Goal: Find specific page/section: Find specific page/section

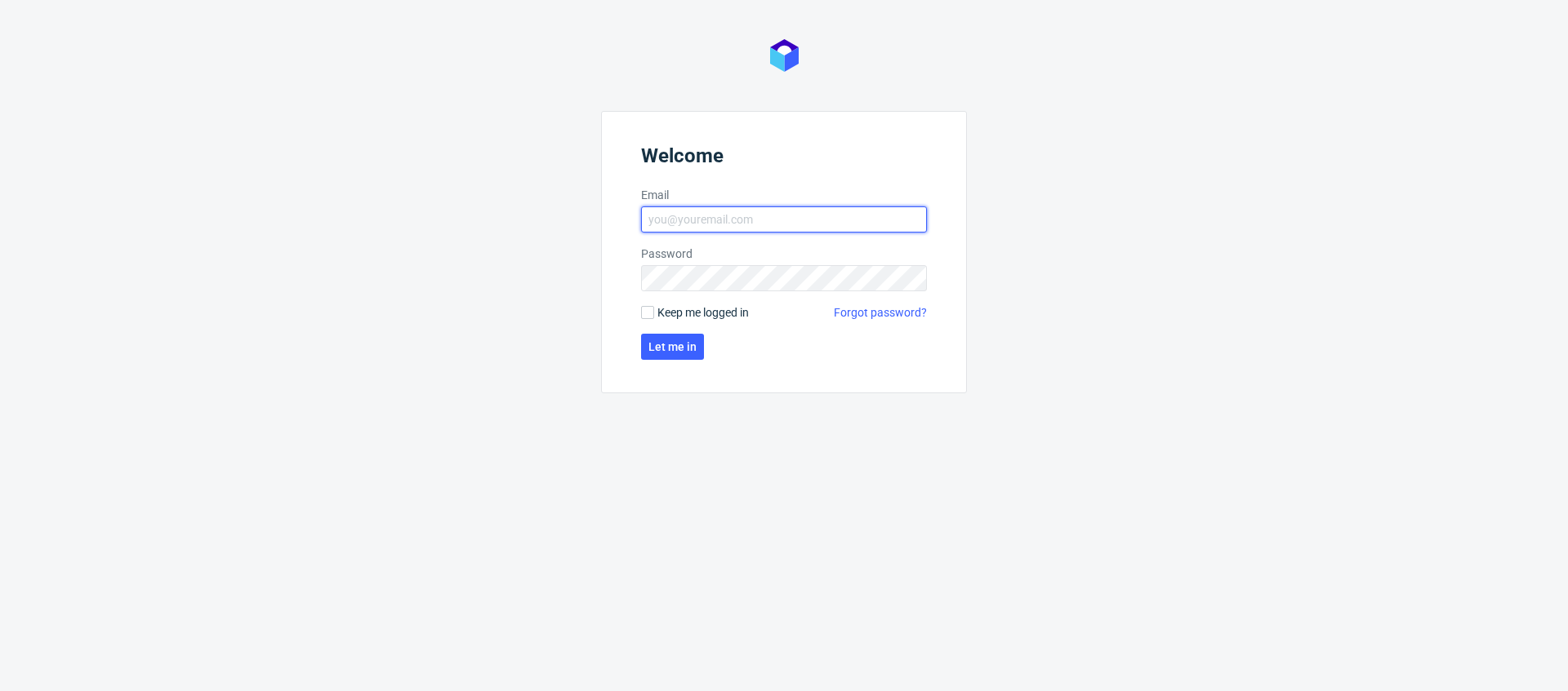
type input "mikolaj.olszanski@packhelp.com"
click at [679, 318] on span "Keep me logged in" at bounding box center [703, 312] width 92 height 16
click at [654, 318] on input "Keep me logged in" at bounding box center [648, 312] width 13 height 13
checkbox input "true"
click at [680, 338] on button "Let me in" at bounding box center [672, 347] width 63 height 27
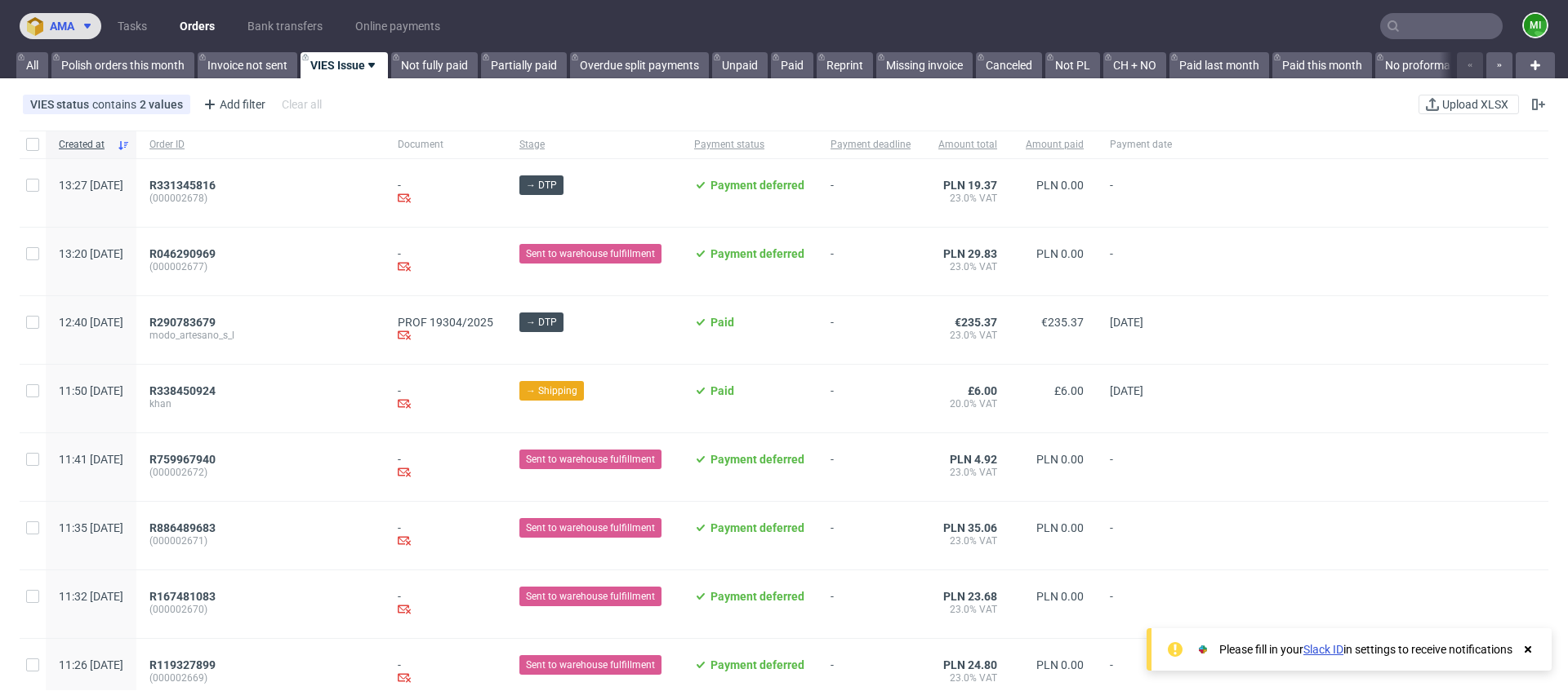
click at [94, 32] on icon at bounding box center [87, 26] width 13 height 13
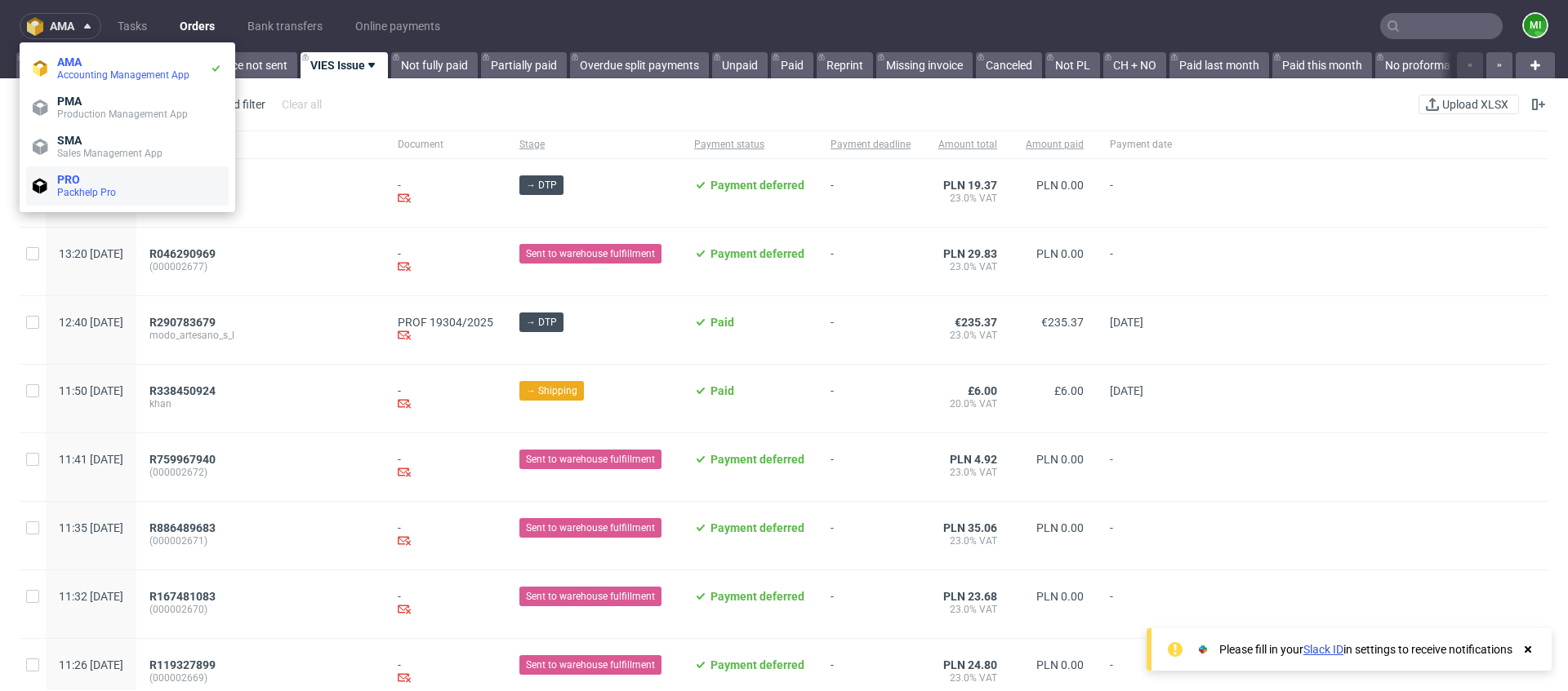
click at [100, 183] on span "PRO" at bounding box center [139, 179] width 165 height 13
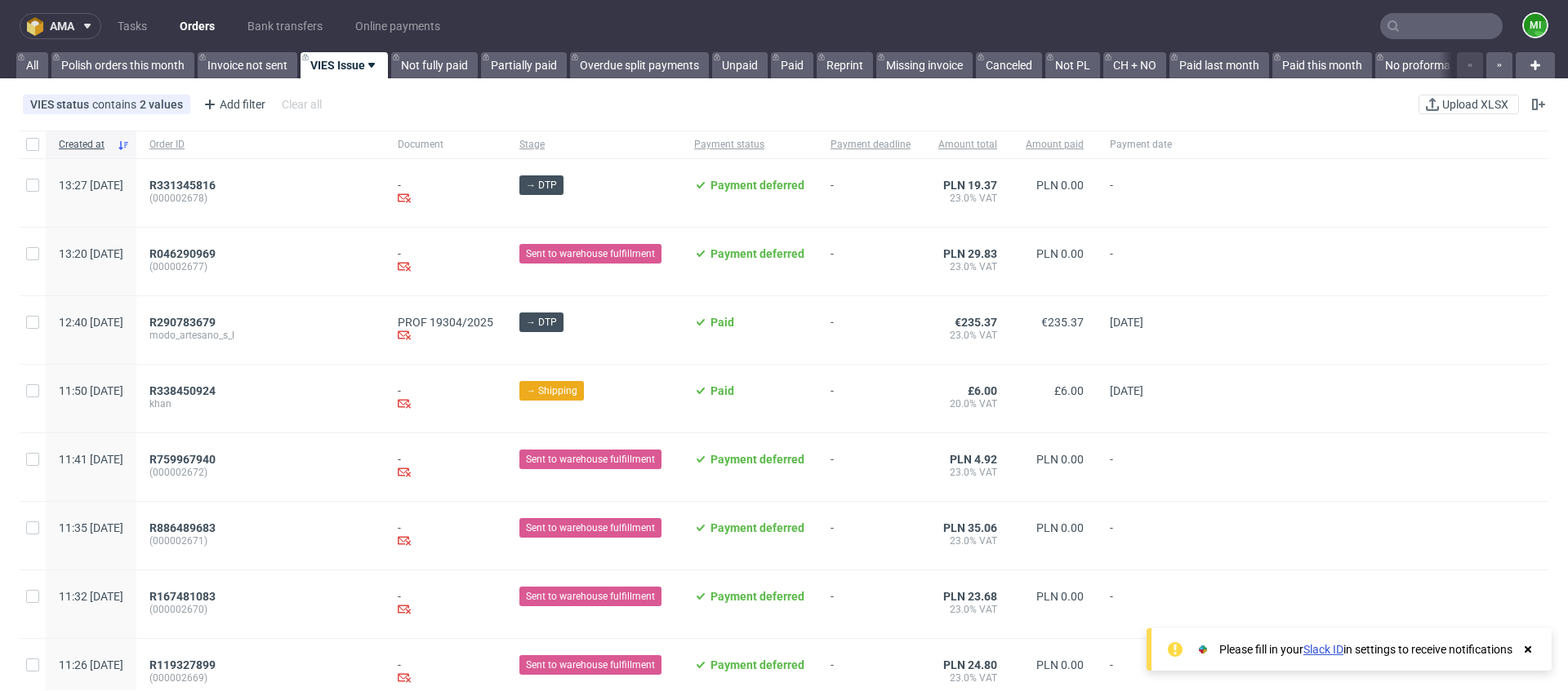
click at [105, 44] on nav "ama Tasks Orders Bank transfers Online payments mi" at bounding box center [784, 26] width 1568 height 52
click at [77, 23] on span at bounding box center [83, 26] width 19 height 13
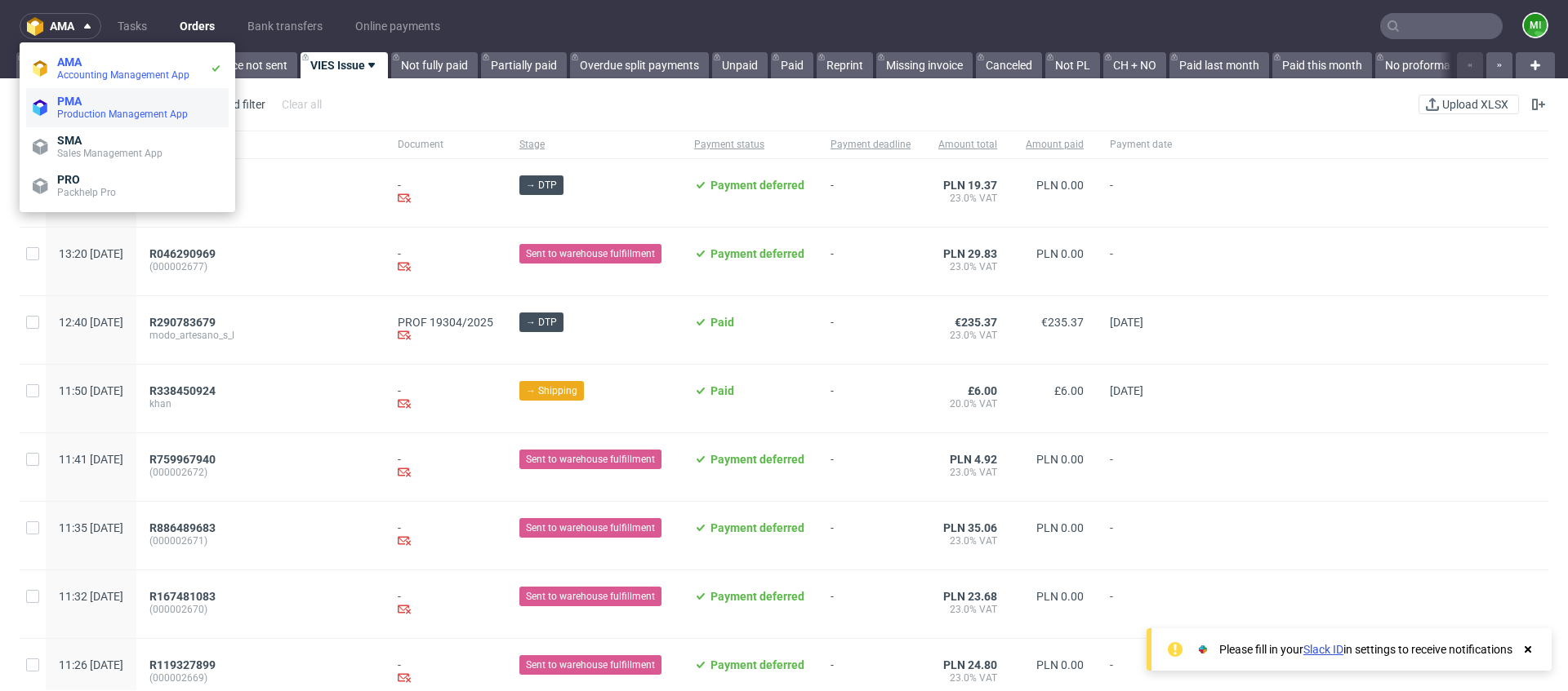
click at [110, 108] on span "Production Management App" at bounding box center [139, 114] width 165 height 13
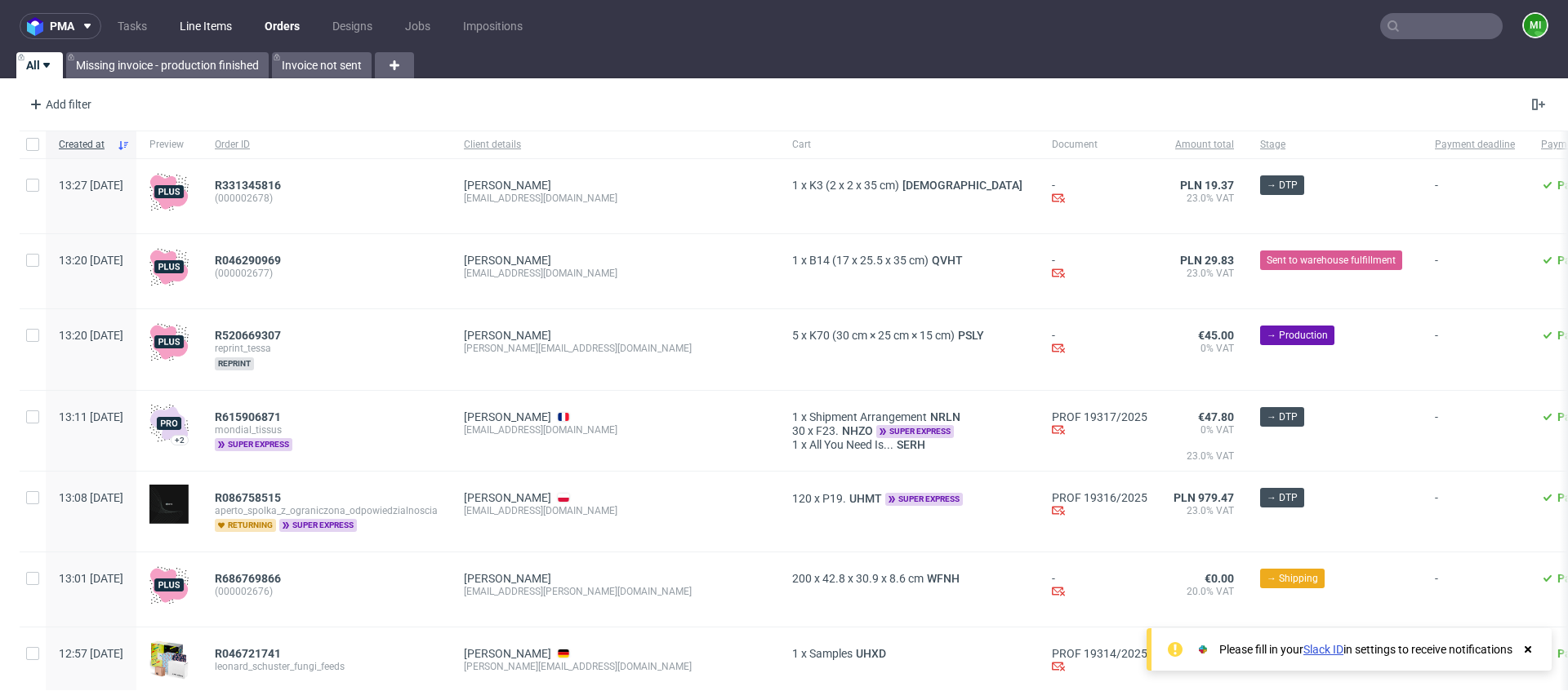
click at [201, 27] on link "Line Items" at bounding box center [205, 26] width 71 height 27
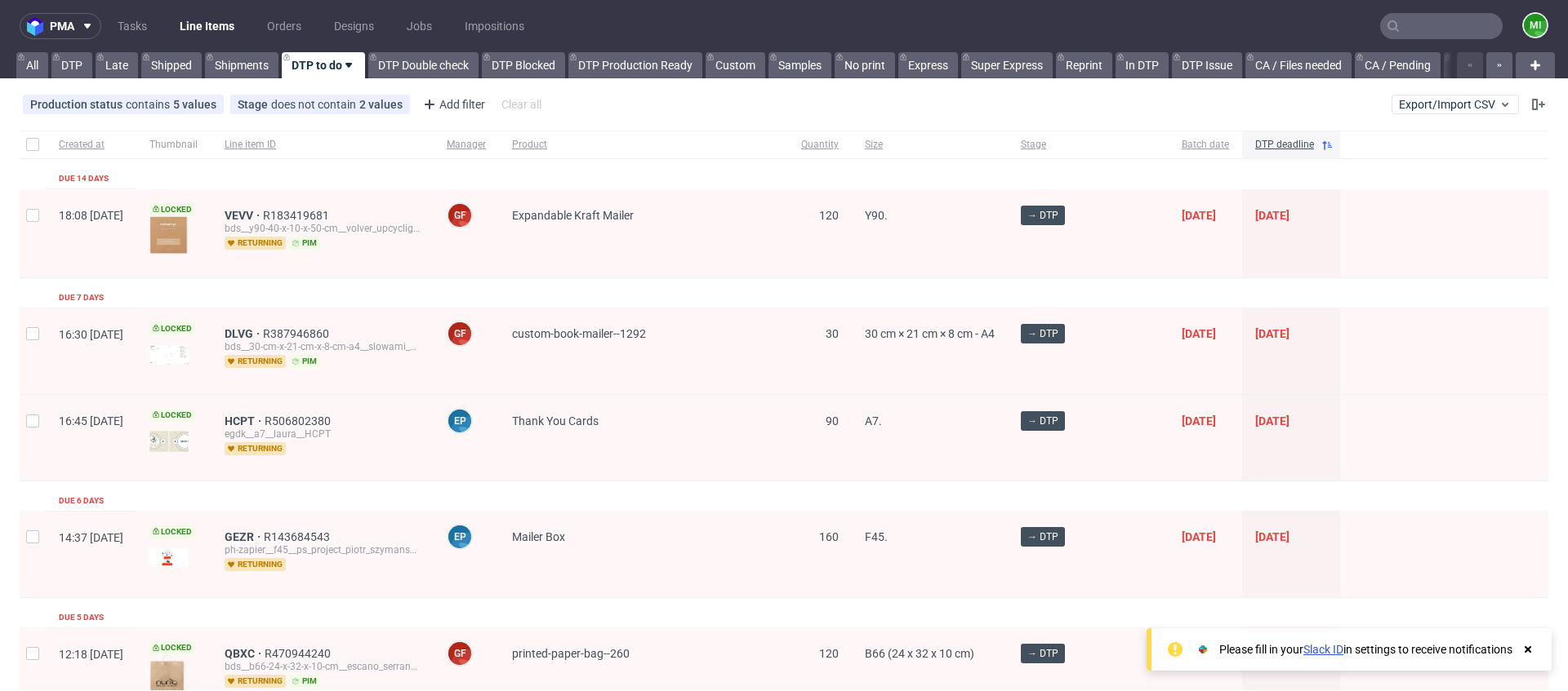
click at [1447, 27] on input "text" at bounding box center [1441, 26] width 123 height 27
paste input "NHZO"
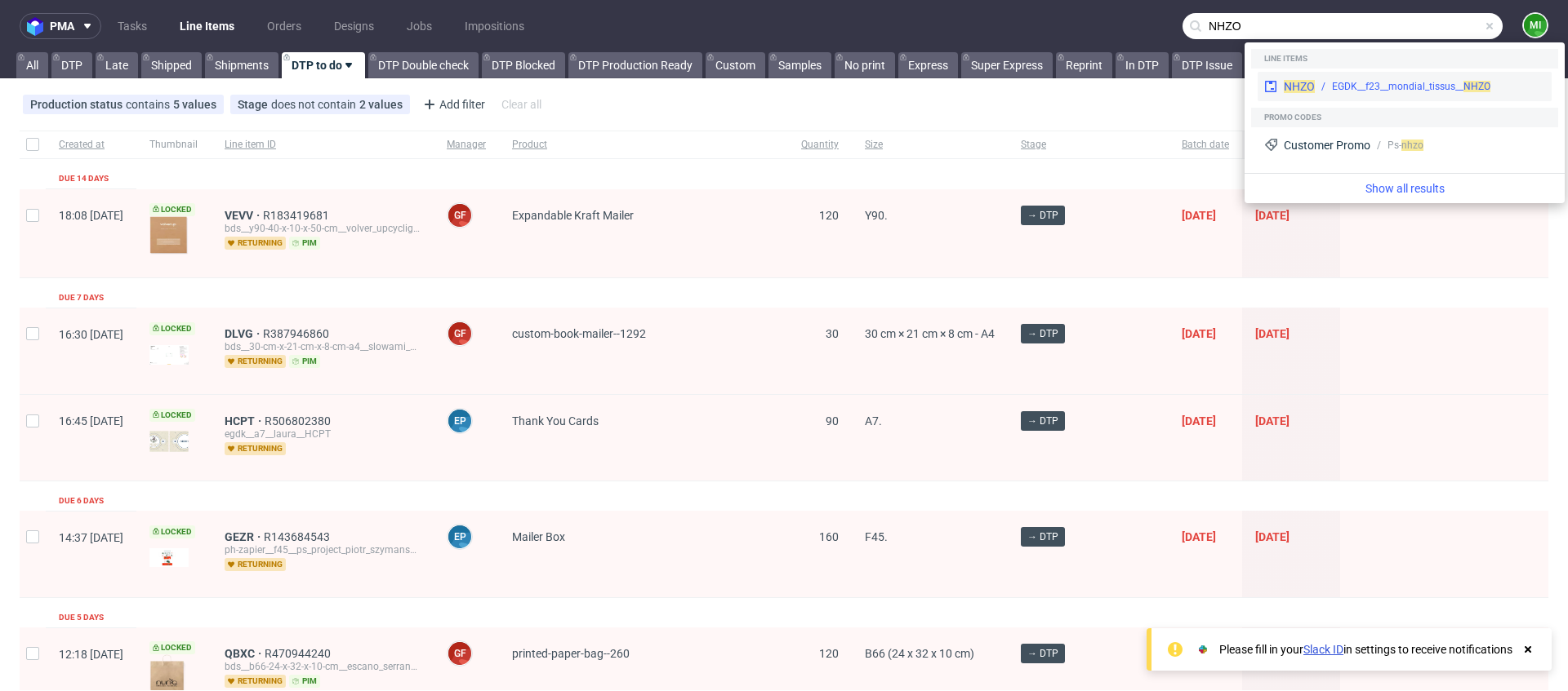
type input "NHZO"
click at [1322, 85] on div "EGDK__f23__mondial_tissus__ NHZO" at bounding box center [1429, 86] width 230 height 15
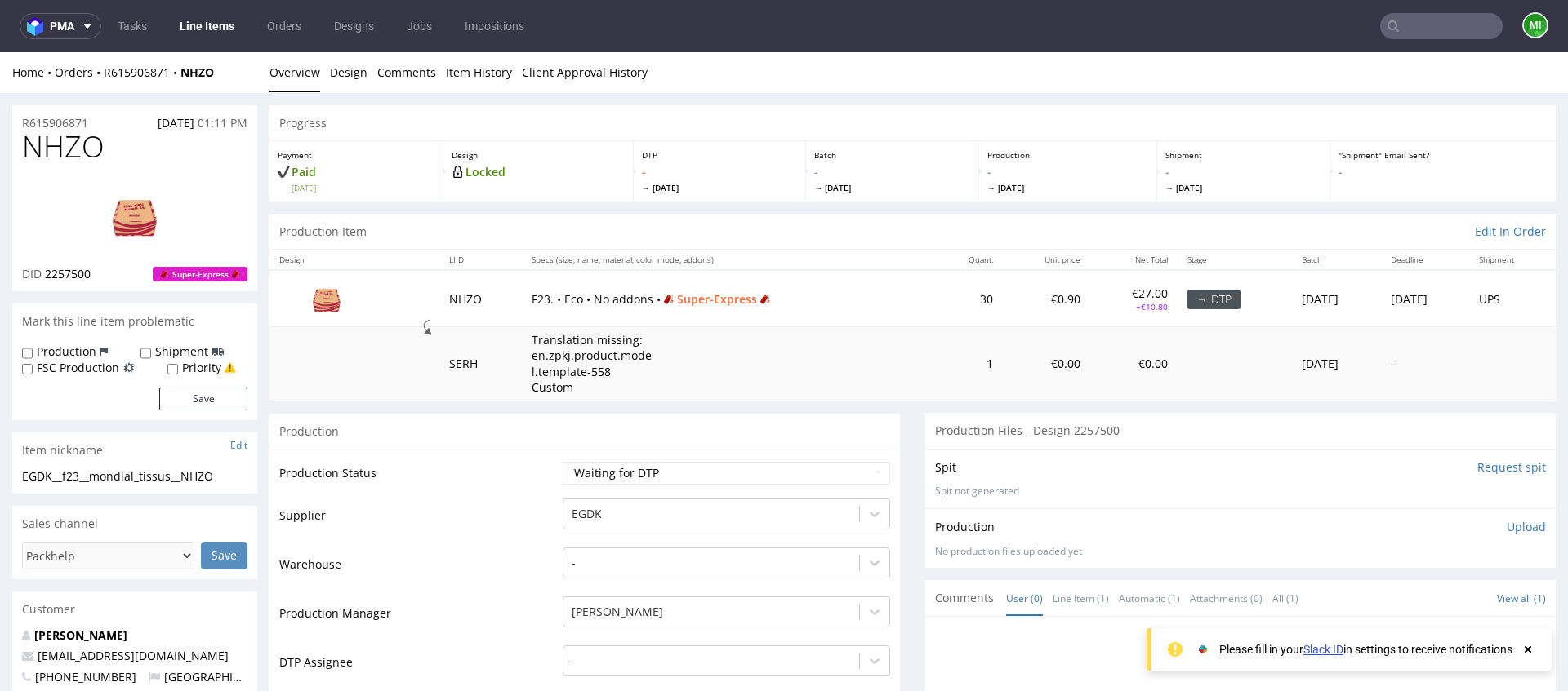
click at [460, 298] on td "NHZO" at bounding box center [481, 298] width 82 height 57
copy td "NHZO"
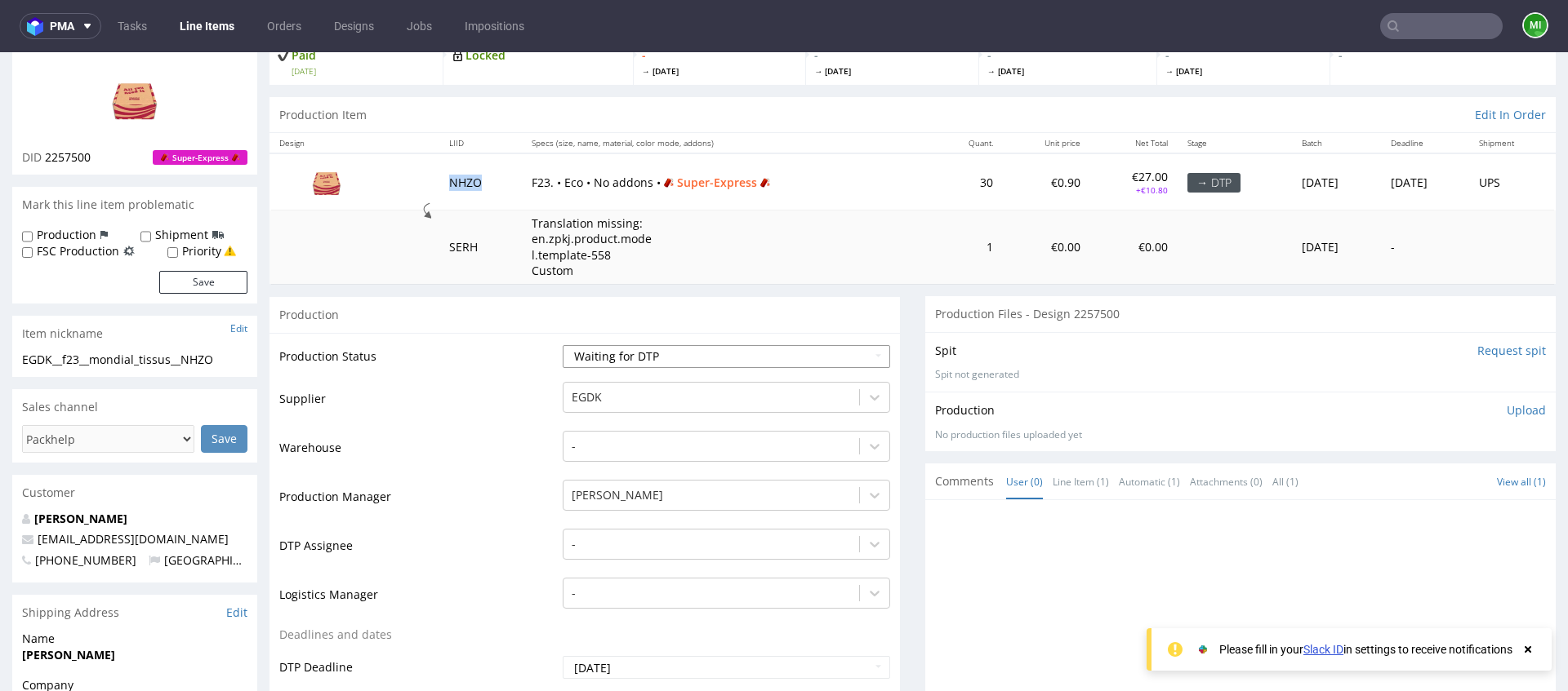
scroll to position [120, 0]
drag, startPoint x: 1272, startPoint y: 342, endPoint x: 1482, endPoint y: 352, distance: 210.2
click at [1275, 342] on div "Spit Request spit" at bounding box center [1240, 348] width 611 height 16
click at [1500, 342] on input "Request spit" at bounding box center [1511, 348] width 69 height 16
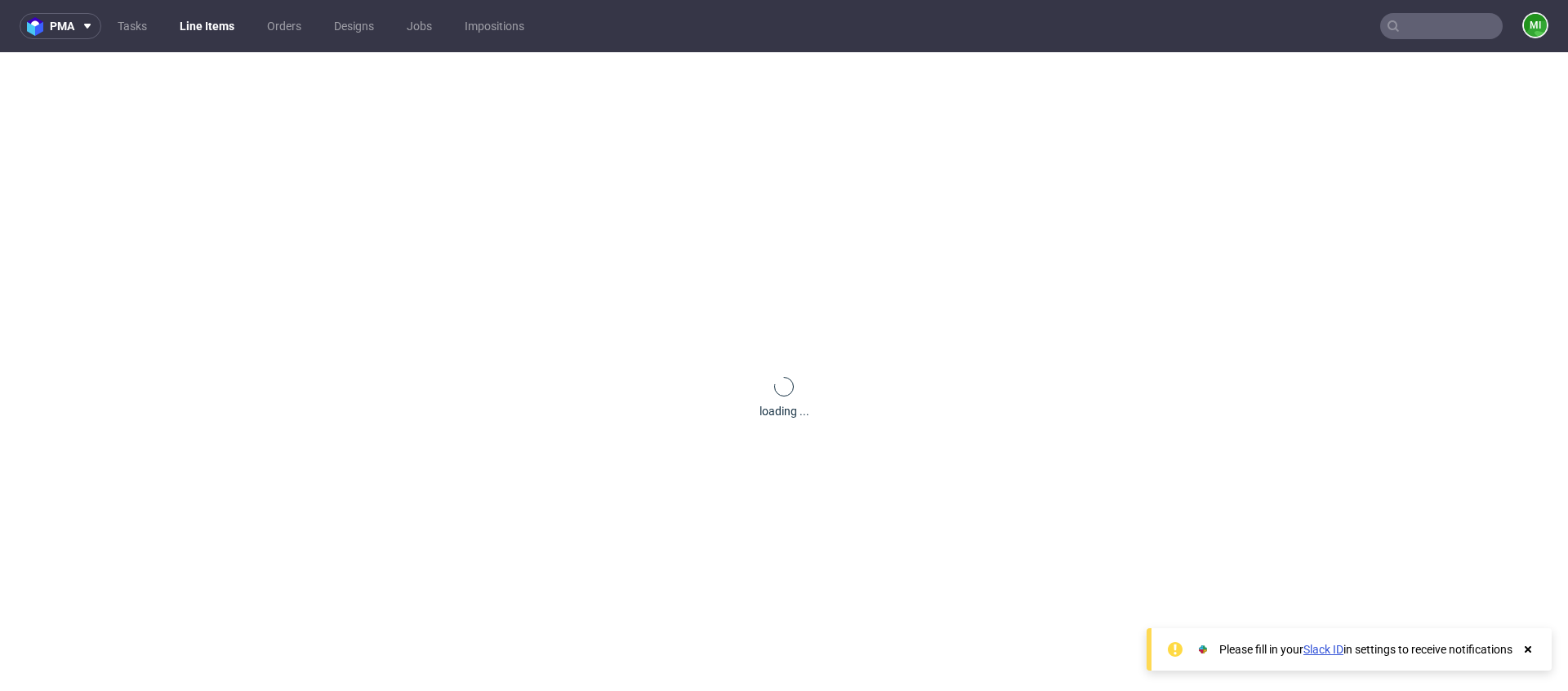
scroll to position [0, 0]
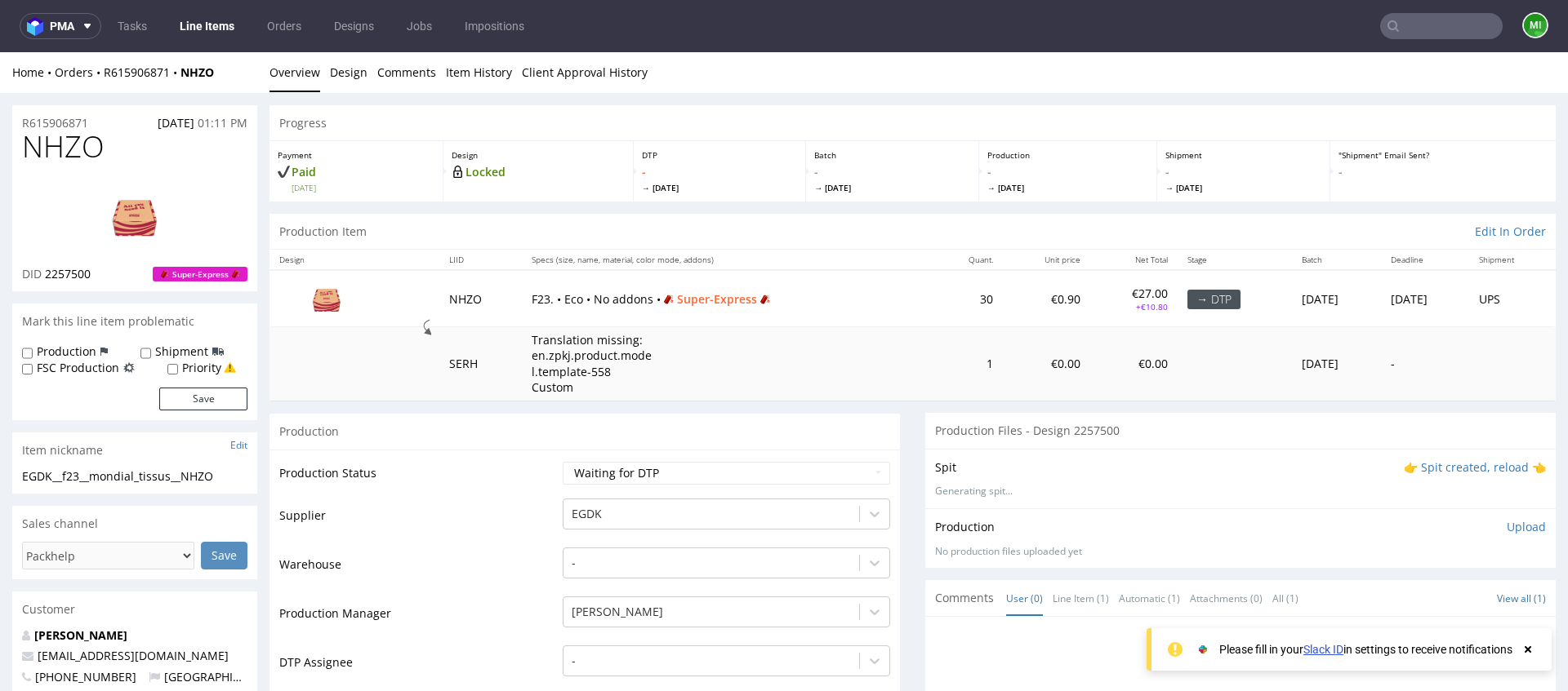
click at [826, 390] on td "Translation missing: en.zpkj.product.model.template-558 Custom" at bounding box center [727, 363] width 411 height 73
click at [65, 149] on span "NHZO" at bounding box center [63, 147] width 82 height 33
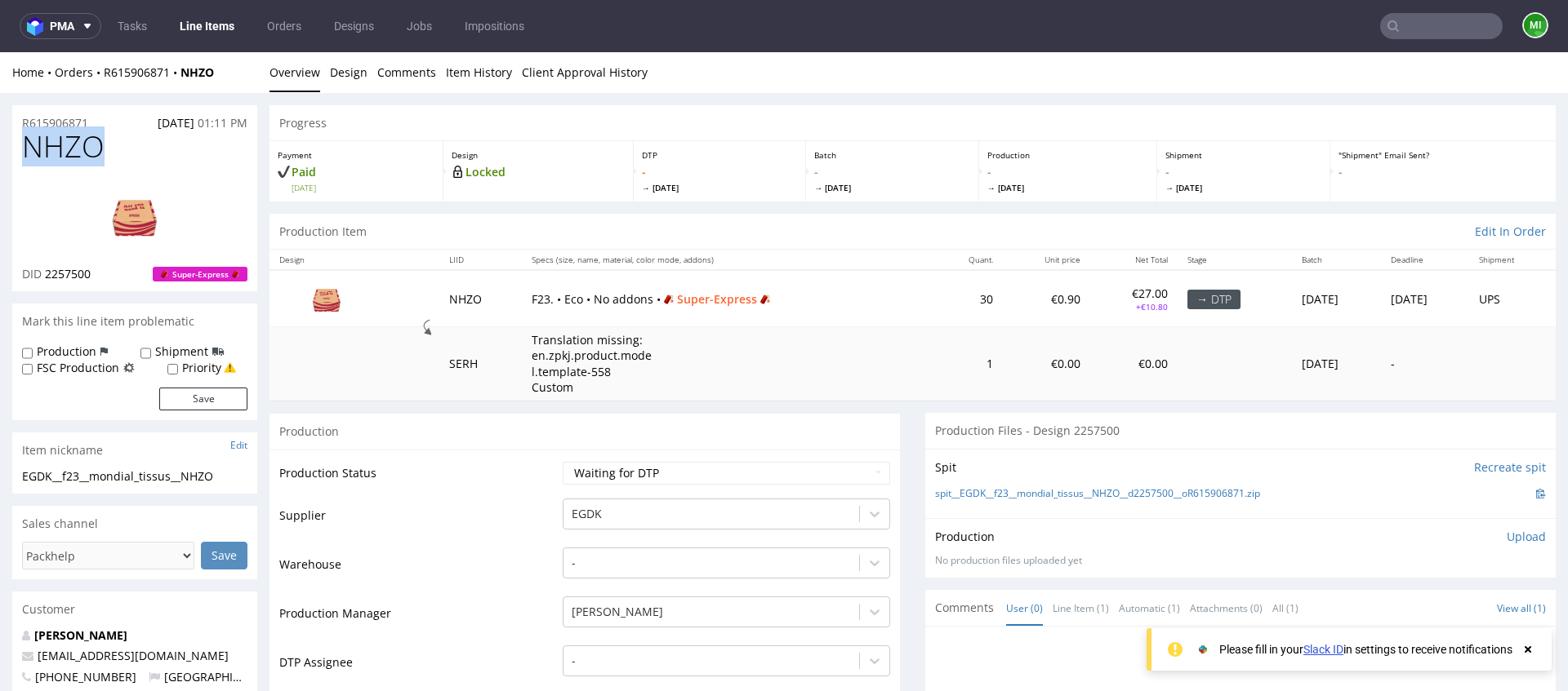
click at [65, 149] on span "NHZO" at bounding box center [63, 147] width 82 height 33
copy span "NHZO"
click at [447, 297] on td "NHZO" at bounding box center [481, 298] width 82 height 57
copy td "NHZO"
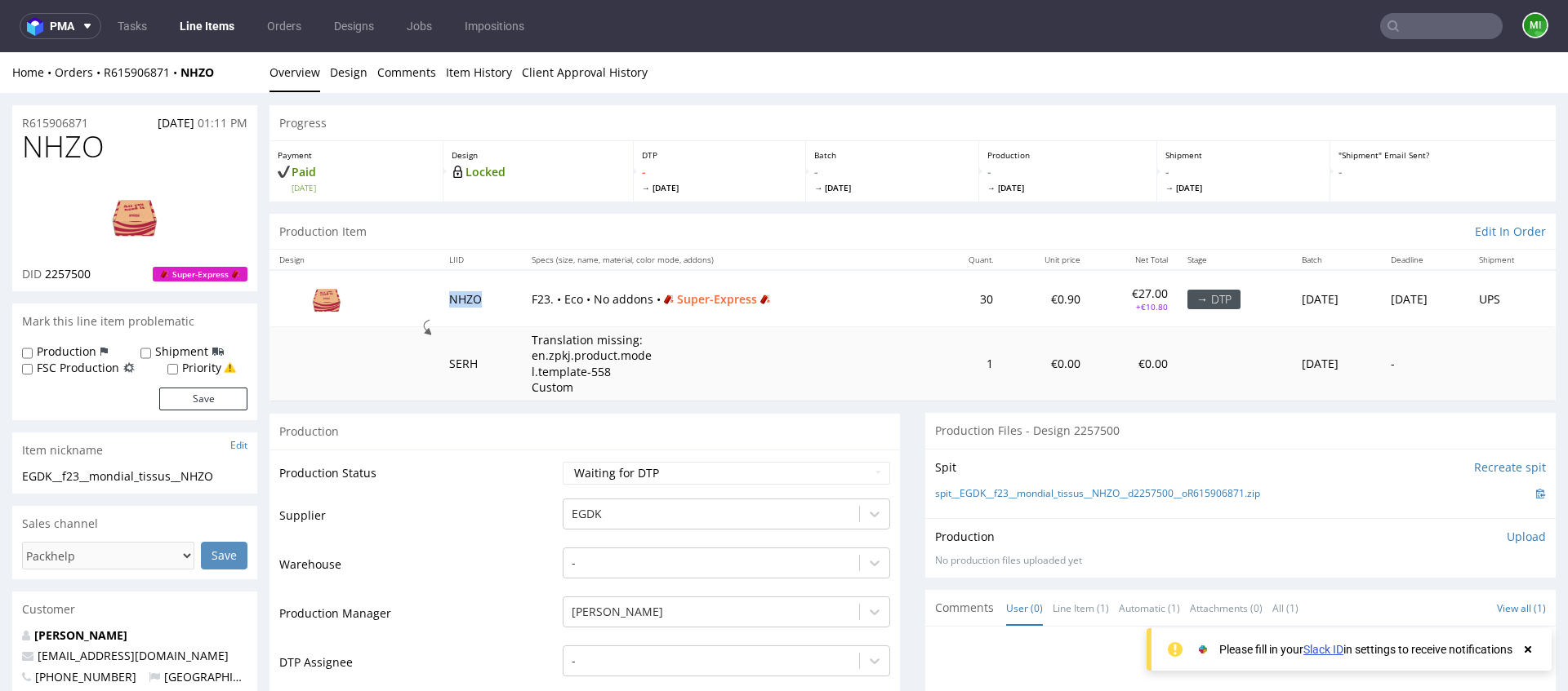
click at [1508, 469] on input "Recreate spit" at bounding box center [1509, 468] width 71 height 16
click at [1425, 27] on input "text" at bounding box center [1441, 26] width 123 height 27
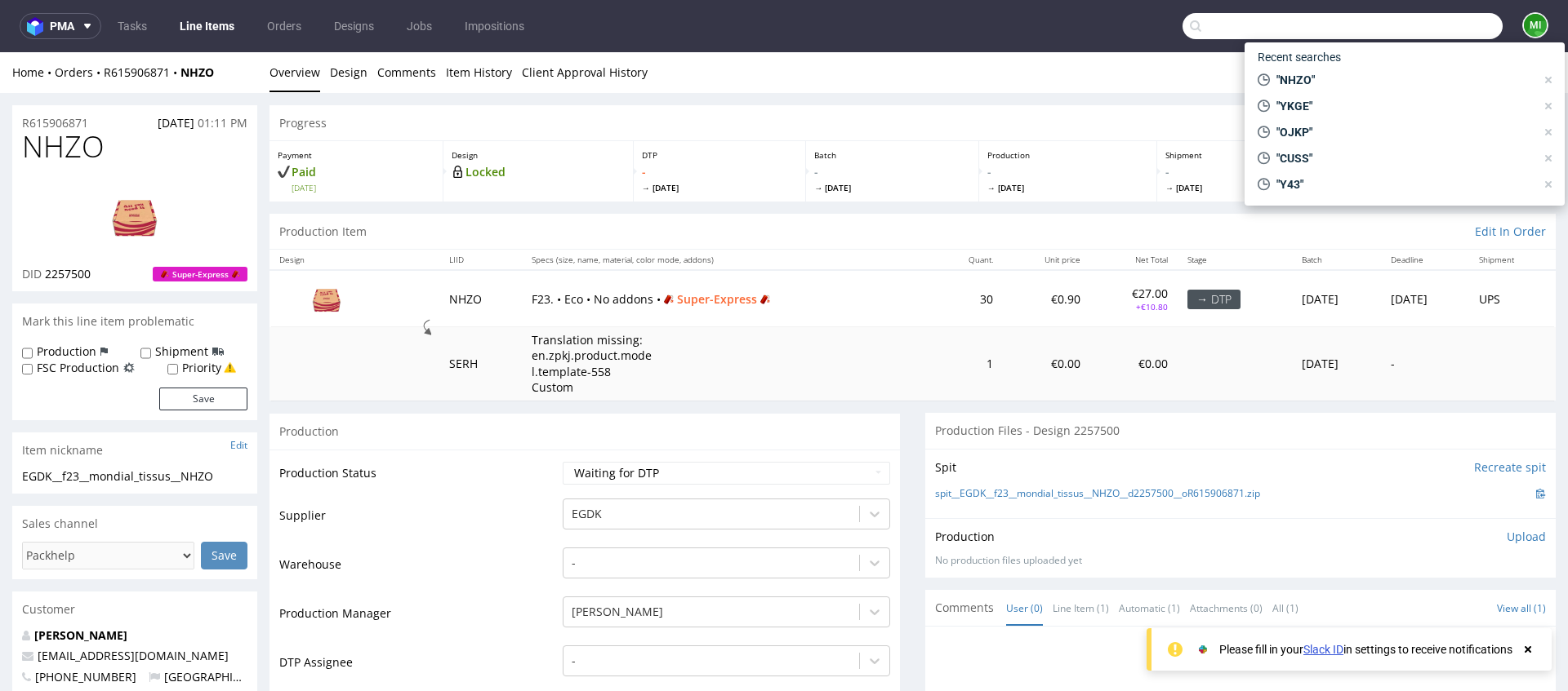
paste input "ZSMJ"
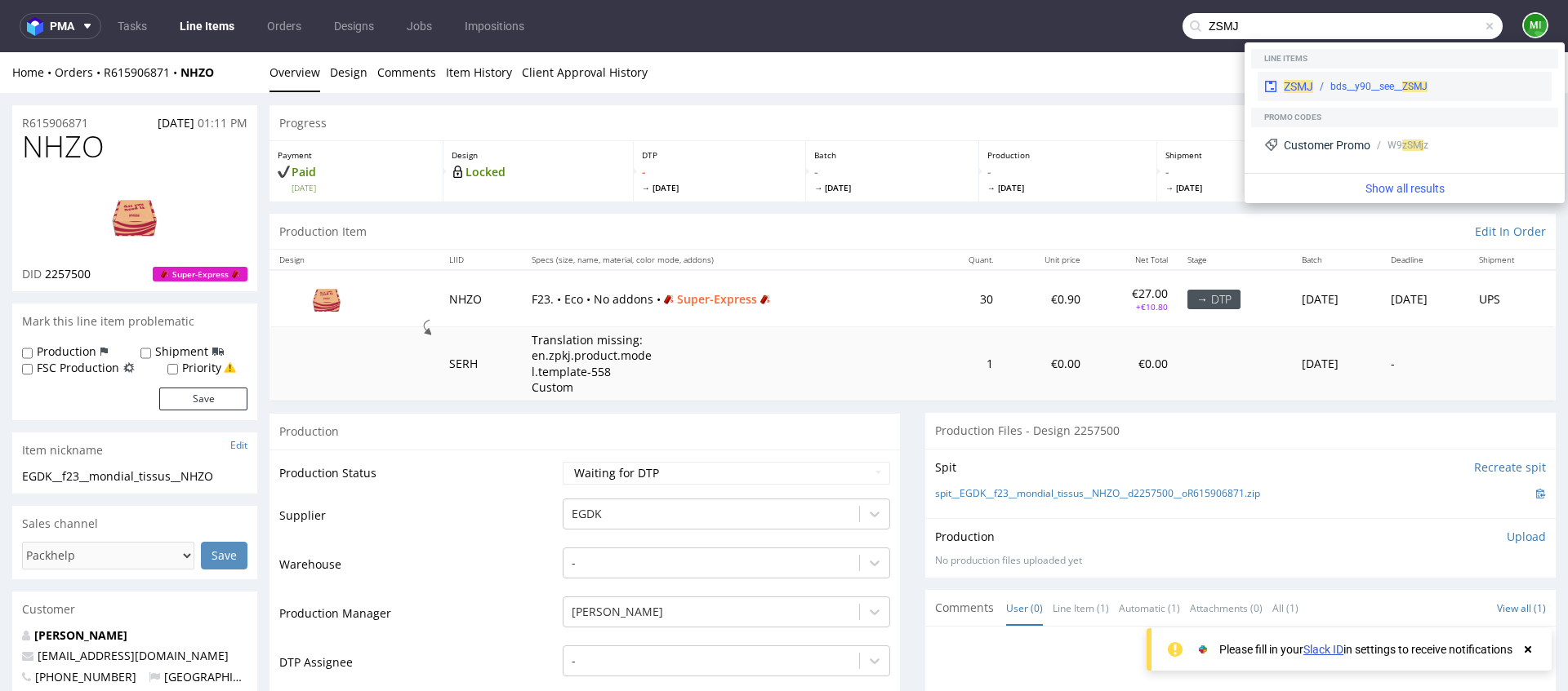
type input "ZSMJ"
drag, startPoint x: 1293, startPoint y: 84, endPoint x: 1277, endPoint y: 37, distance: 49.6
click at [1293, 84] on span "ZSMJ" at bounding box center [1298, 86] width 29 height 13
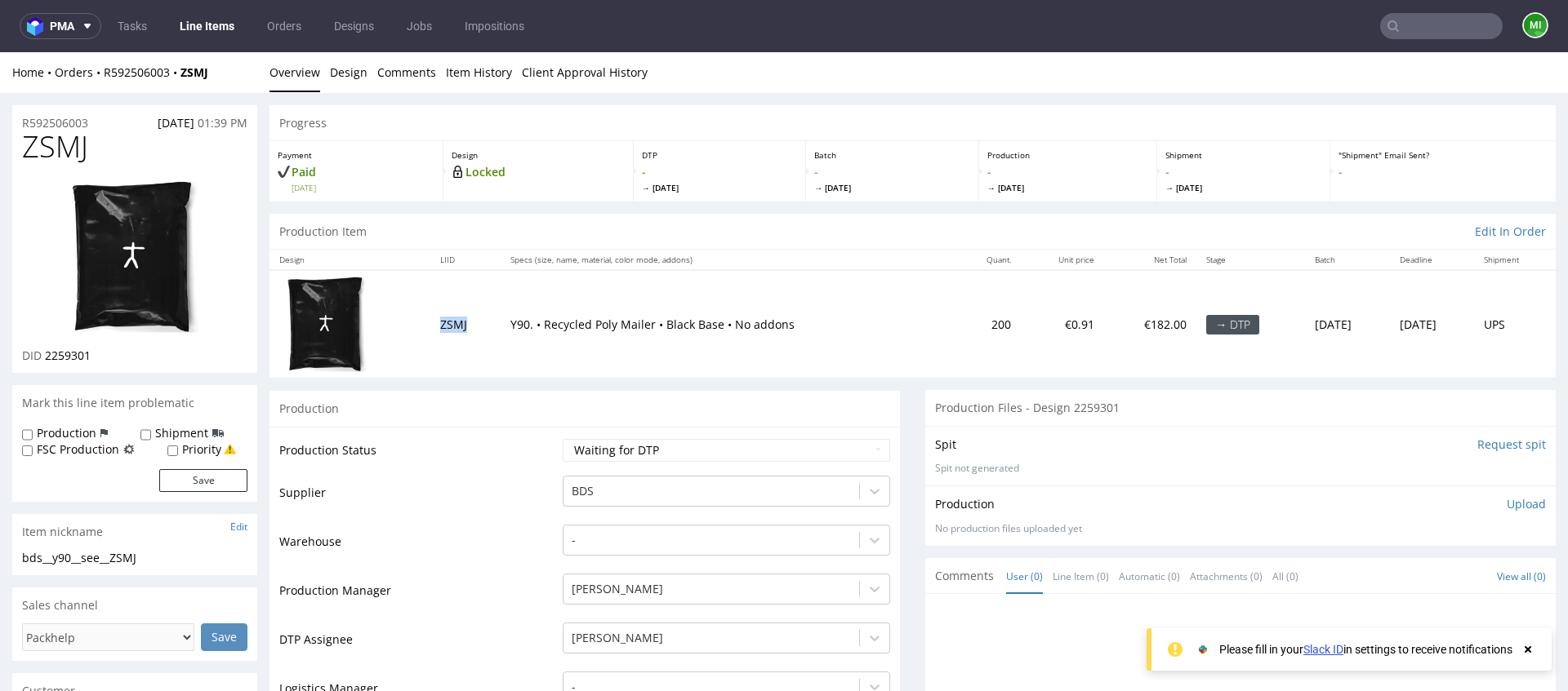
drag, startPoint x: 428, startPoint y: 325, endPoint x: 620, endPoint y: 324, distance: 192.0
click at [507, 324] on tr "ZSMJ Y90. • Recycled Poly Mailer • Black Base • No addons 200 €0.91 €182.00 → D…" at bounding box center [912, 324] width 1286 height 108
click at [648, 319] on p "Y90. • Recycled Poly Mailer • Black Base • No addons" at bounding box center [727, 325] width 434 height 16
drag, startPoint x: 672, startPoint y: 328, endPoint x: 796, endPoint y: 329, distance: 124.0
click at [781, 329] on p "Y90. • Recycled Poly Mailer • Black Base • No addons" at bounding box center [727, 325] width 434 height 16
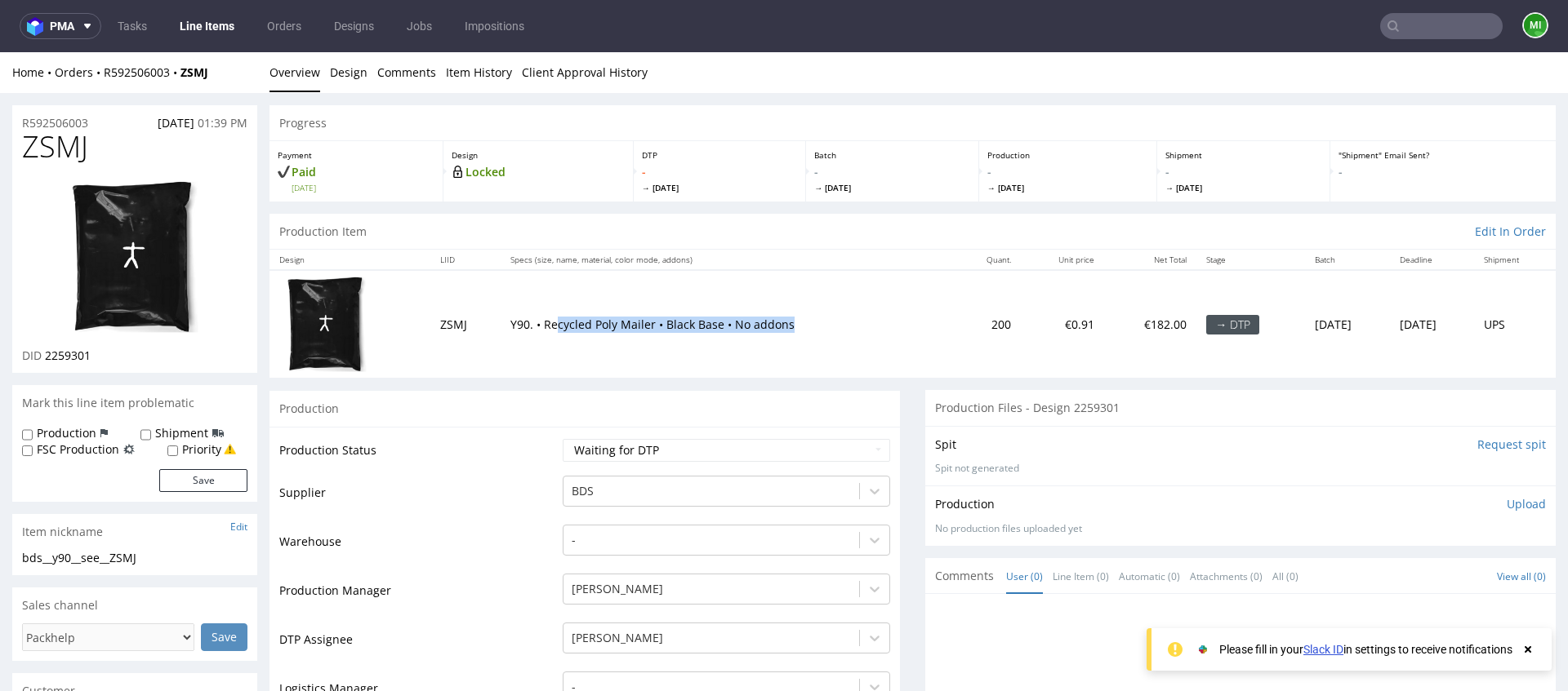
click at [796, 329] on p "Y90. • Recycled Poly Mailer • Black Base • No addons" at bounding box center [727, 325] width 434 height 16
drag, startPoint x: 522, startPoint y: 324, endPoint x: 750, endPoint y: 324, distance: 228.0
click at [733, 324] on p "Y90. • Recycled Poly Mailer • Black Base • No addons" at bounding box center [727, 325] width 434 height 16
click at [770, 325] on p "Y90. • Recycled Poly Mailer • Black Base • No addons" at bounding box center [727, 325] width 434 height 16
click at [1420, 30] on input "text" at bounding box center [1441, 26] width 123 height 27
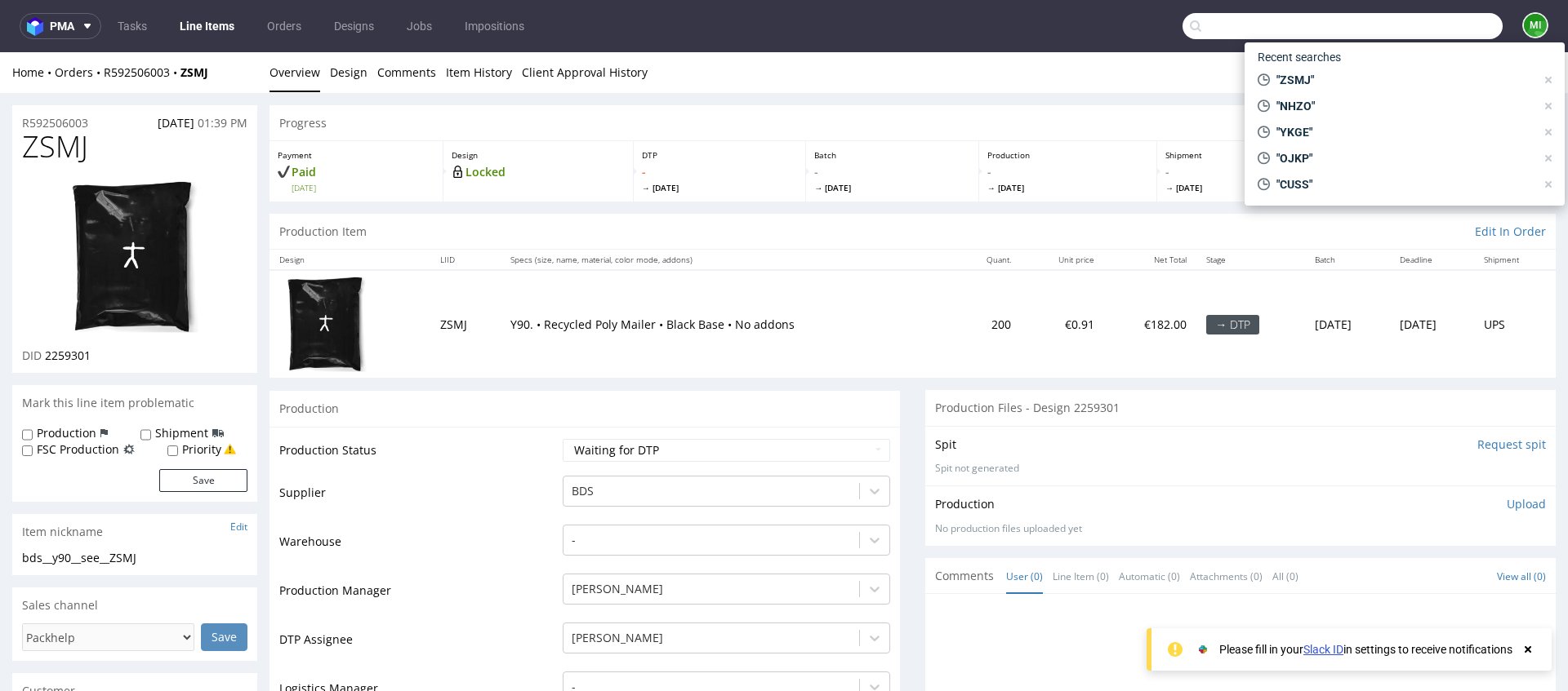
paste input "QBXC"
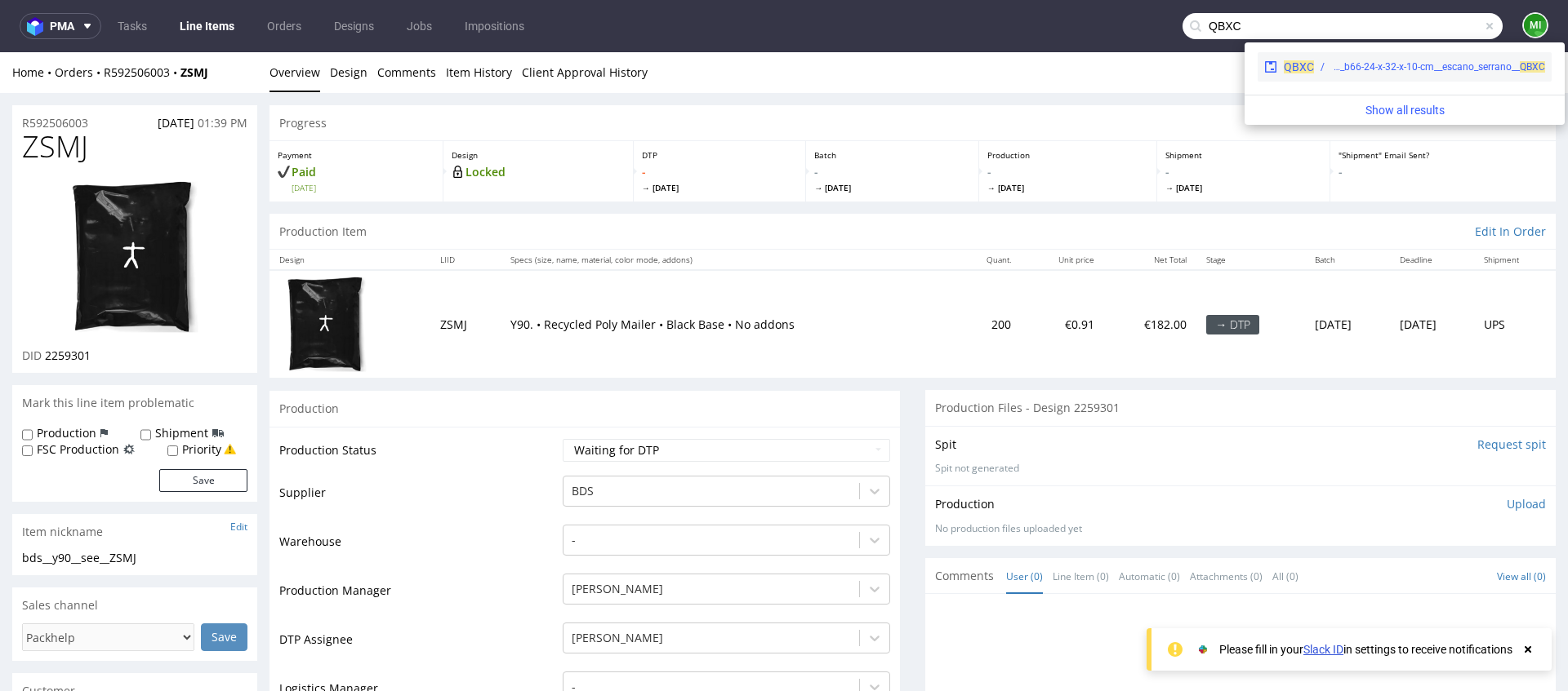
type input "QBXC"
click at [1341, 68] on div "bds__b66-24-x-32-x-10-cm__escano_serrano__ QBXC" at bounding box center [1438, 67] width 214 height 15
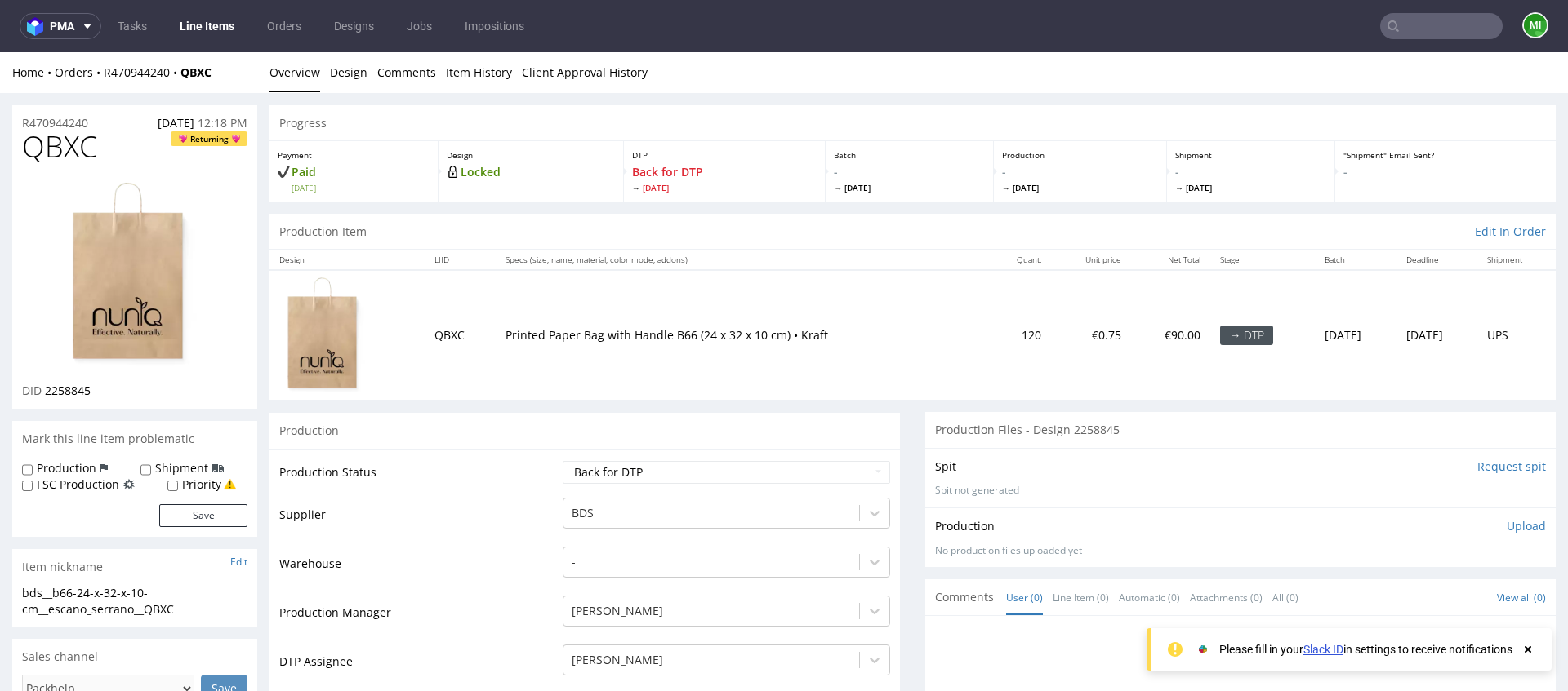
click at [1410, 23] on input "text" at bounding box center [1441, 26] width 123 height 27
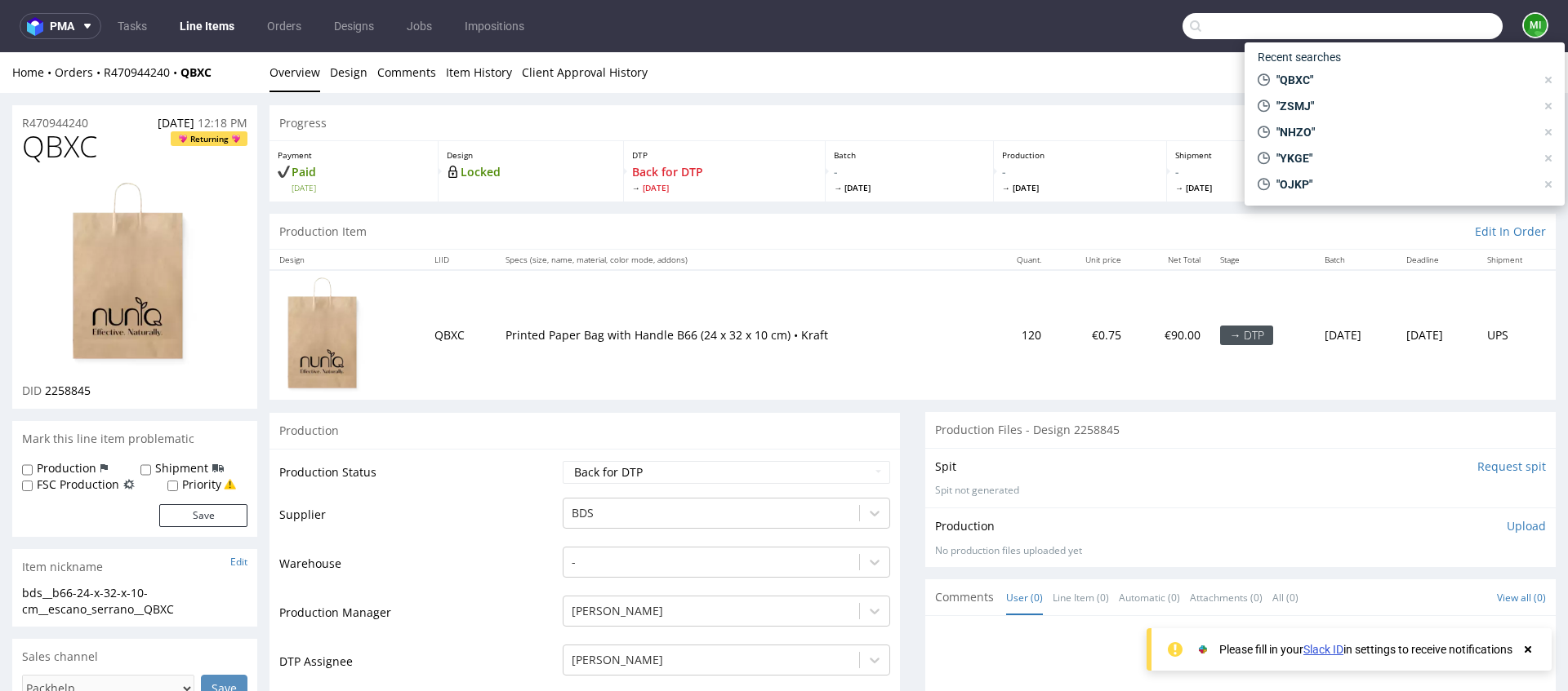
paste input "KDGW"
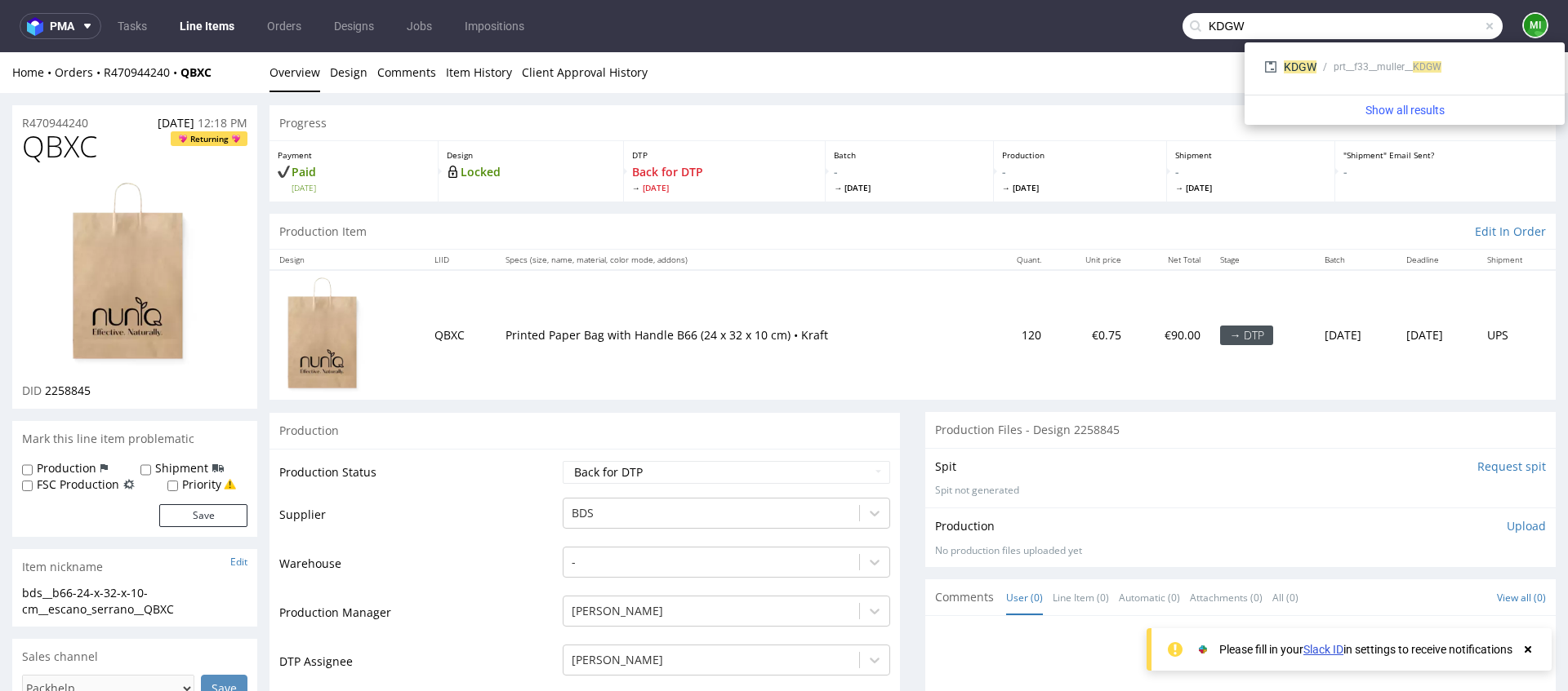
type input "KDGW"
click at [1316, 69] on div "prt__f33__muller__ KDGW" at bounding box center [1431, 67] width 229 height 15
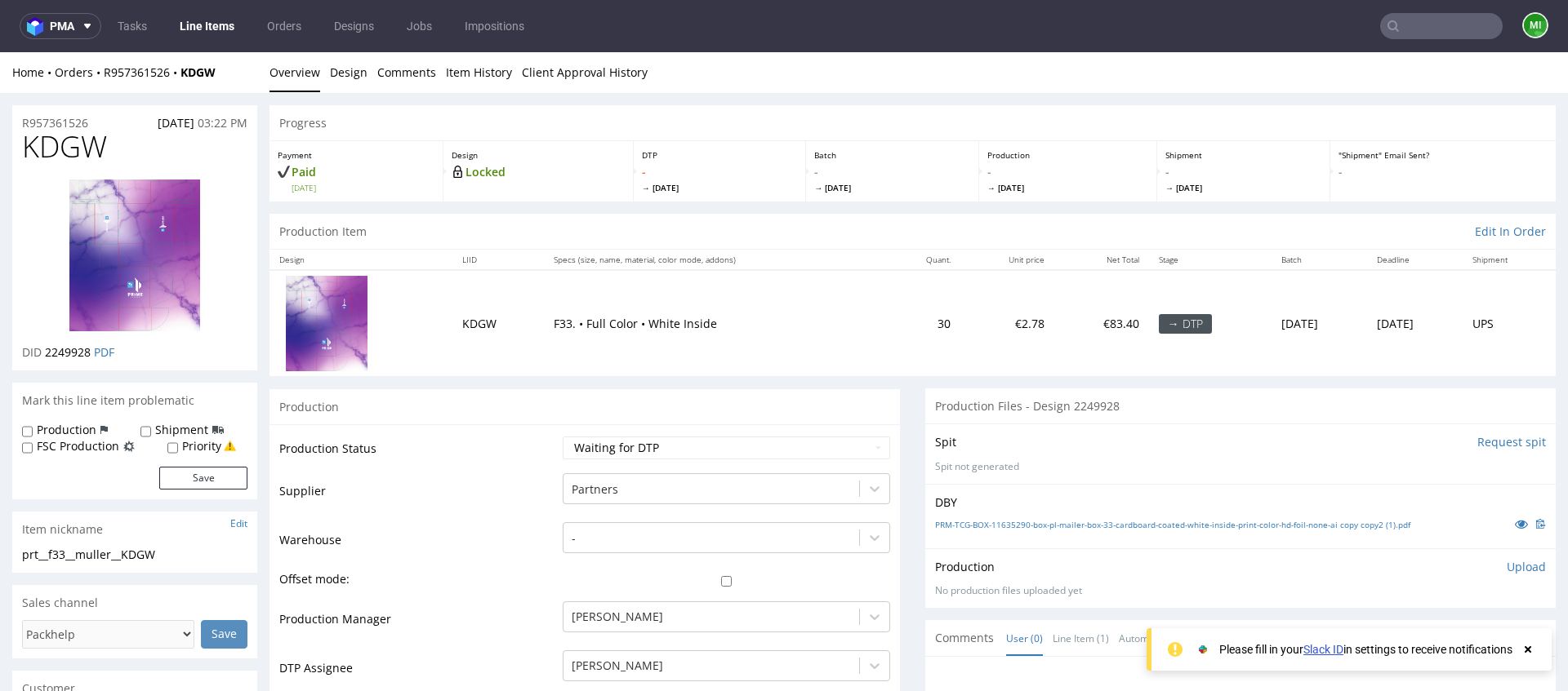
click at [472, 327] on td "KDGW" at bounding box center [498, 323] width 92 height 106
copy td "KDGW"
click at [1481, 444] on input "Request spit" at bounding box center [1511, 442] width 69 height 16
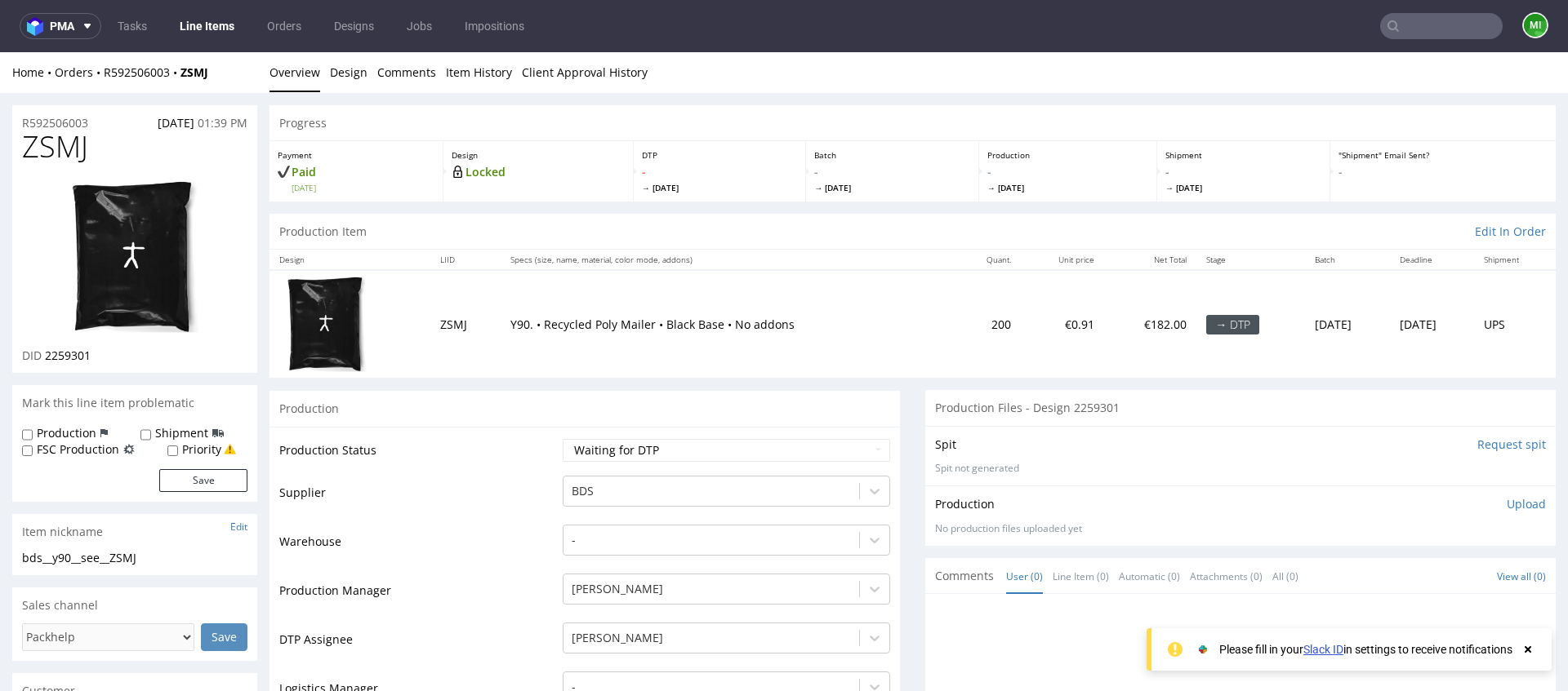
click at [1417, 35] on input "text" at bounding box center [1441, 26] width 123 height 27
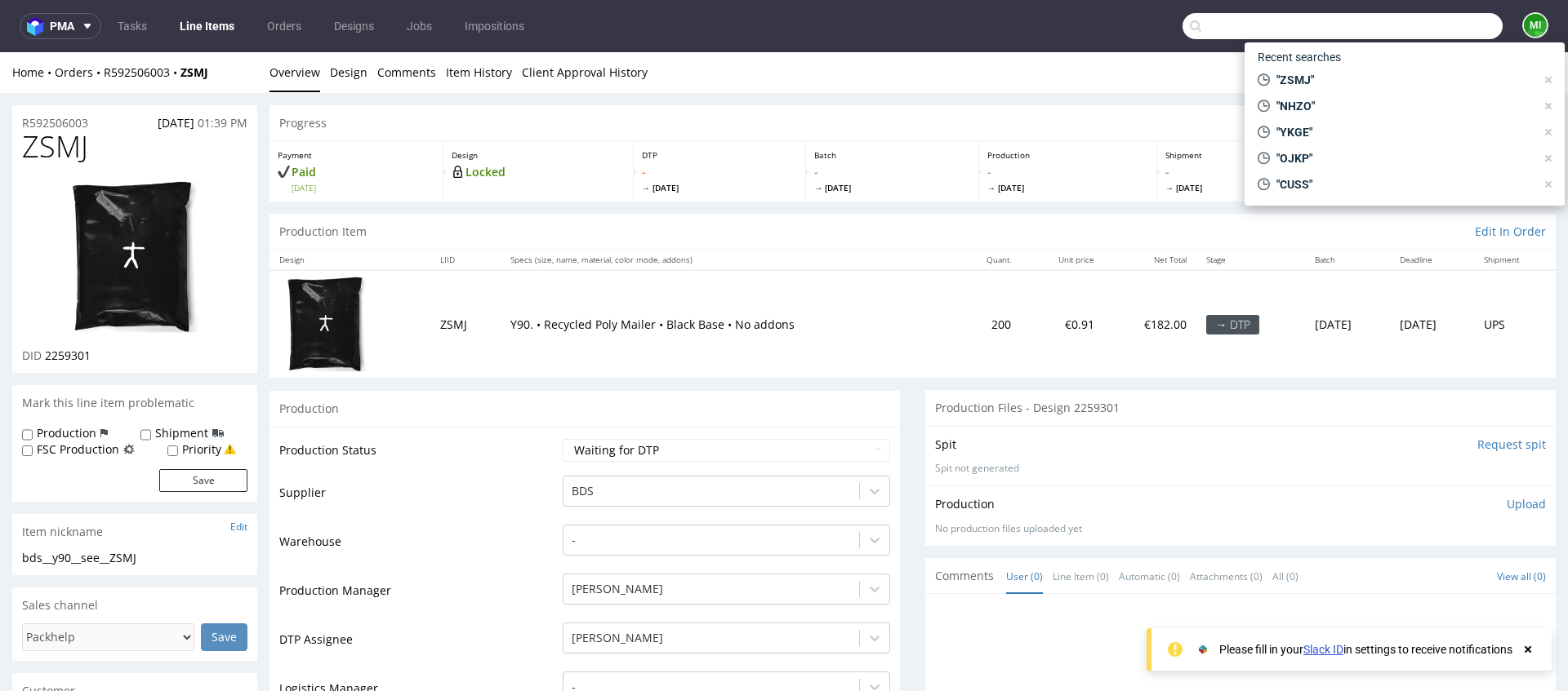
paste input "WWKM"
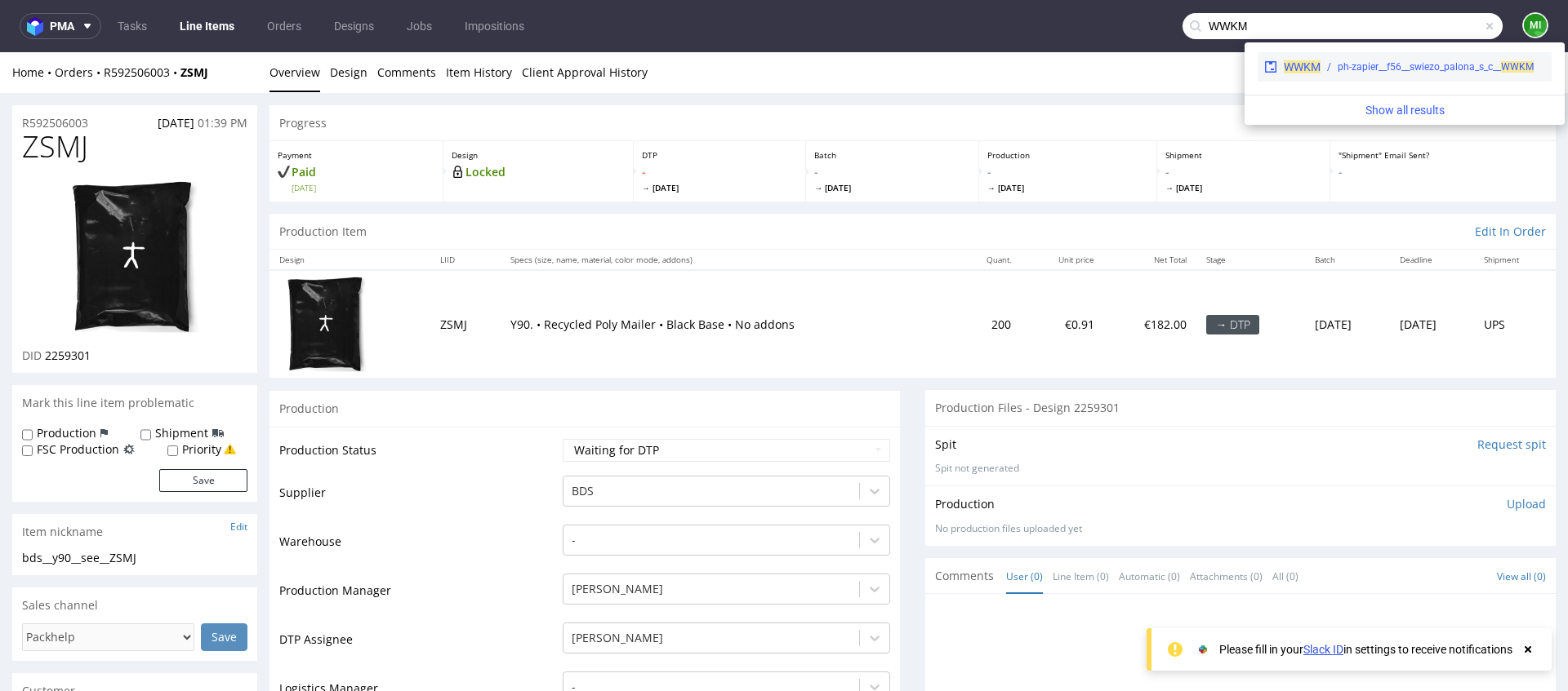
type input "WWKM"
click at [1327, 66] on div "ph-zapier__f56__swiezo_palona_s_c__ WWKM" at bounding box center [1432, 67] width 224 height 15
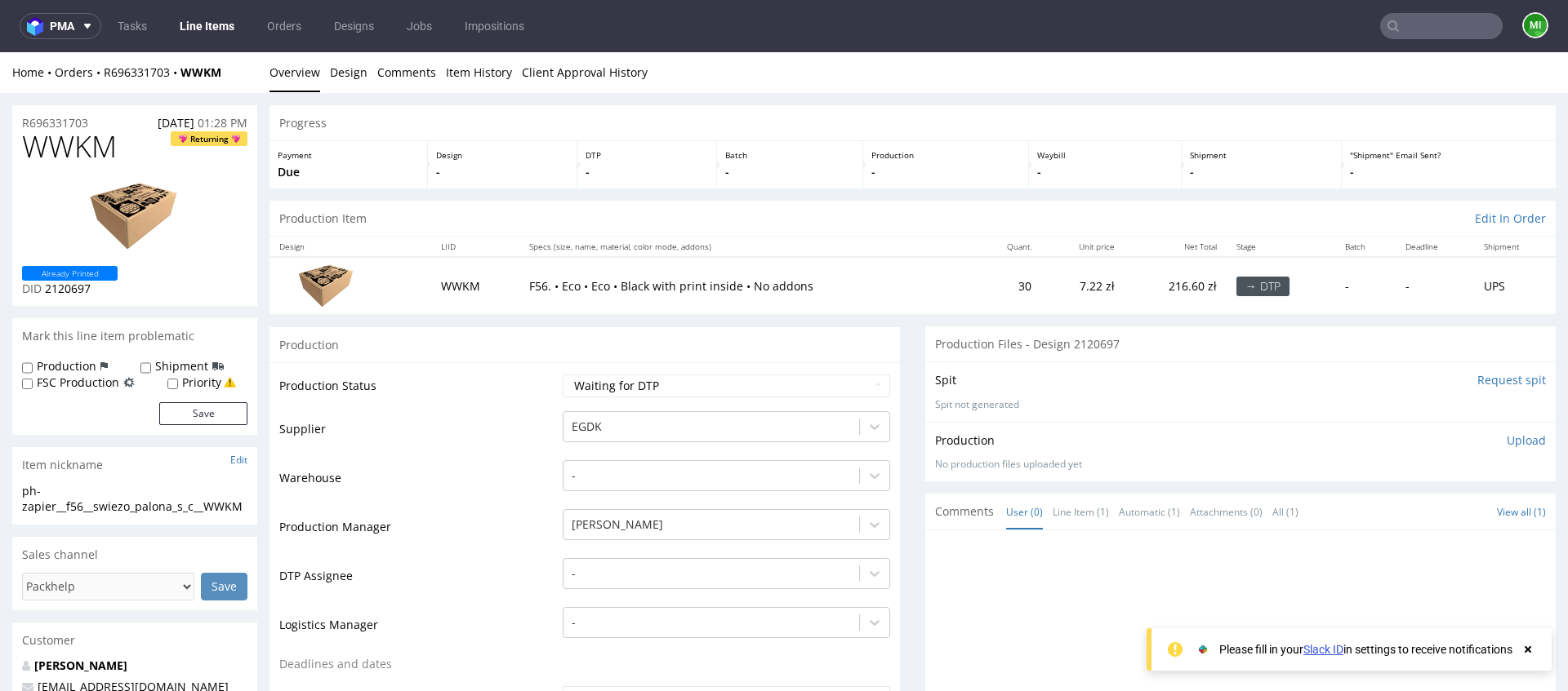
click at [1477, 378] on input "Request spit" at bounding box center [1511, 380] width 69 height 16
